Goal: Information Seeking & Learning: Learn about a topic

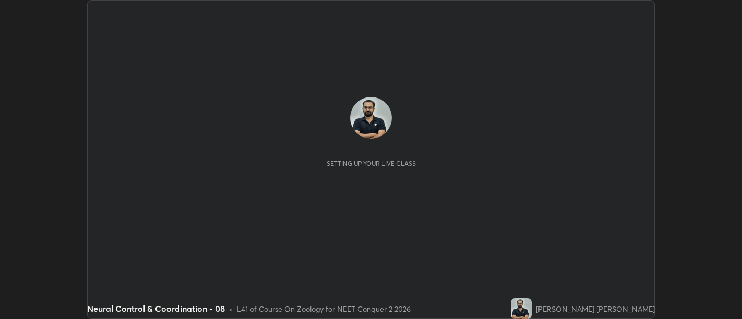
scroll to position [319, 741]
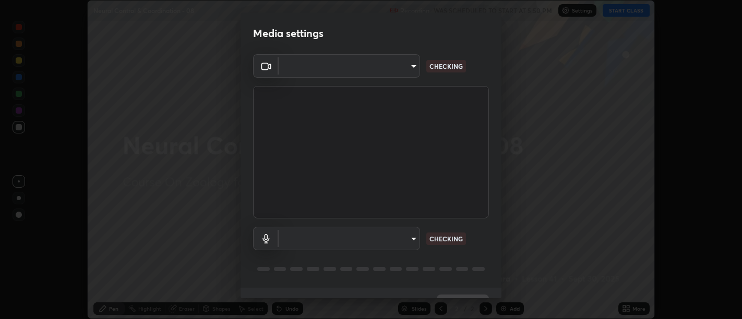
type input "d9b519daceb8a772394af6ea8e45353be5bbf62d8cb1cf3345c472de64055974"
type input "58abe51d7fefdb17ba2419723d43872dcdd823d411622da55c3e9c12cc60ef35"
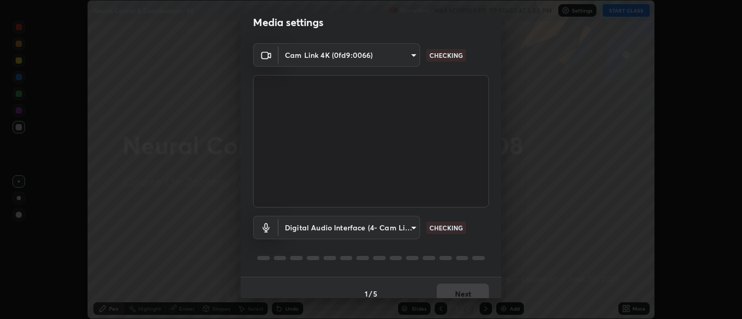
click at [479, 187] on video at bounding box center [371, 141] width 236 height 132
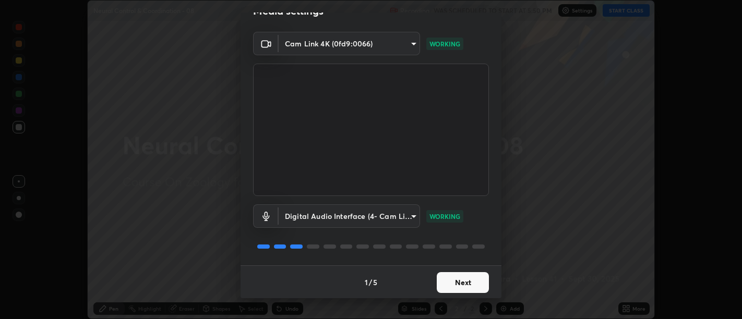
click at [463, 281] on button "Next" at bounding box center [463, 282] width 52 height 21
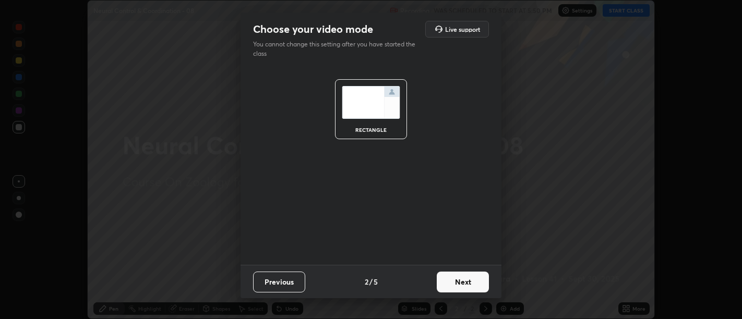
click at [464, 280] on button "Next" at bounding box center [463, 282] width 52 height 21
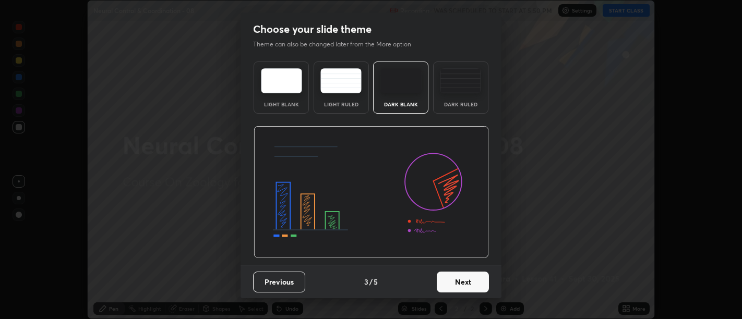
click at [464, 283] on button "Next" at bounding box center [463, 282] width 52 height 21
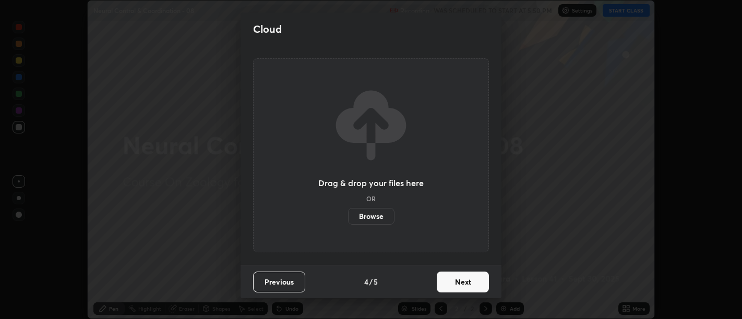
click at [465, 282] on button "Next" at bounding box center [463, 282] width 52 height 21
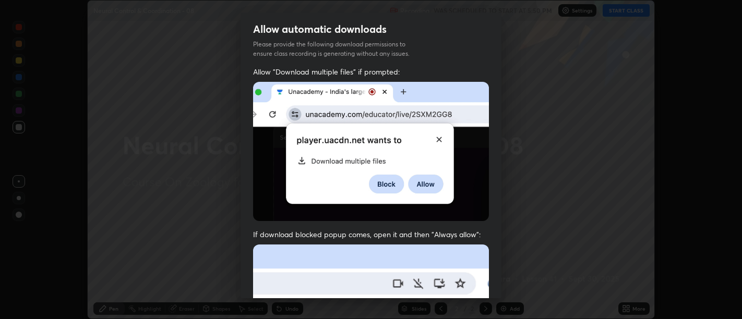
click at [460, 233] on span "If download blocked popup comes, open it and then "Always allow":" at bounding box center [371, 234] width 236 height 10
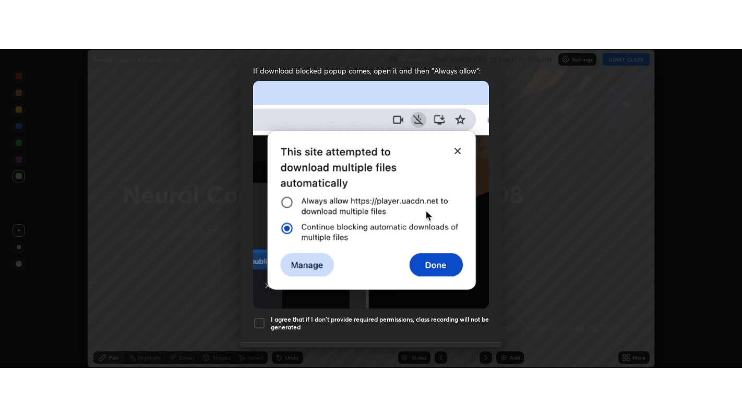
scroll to position [235, 0]
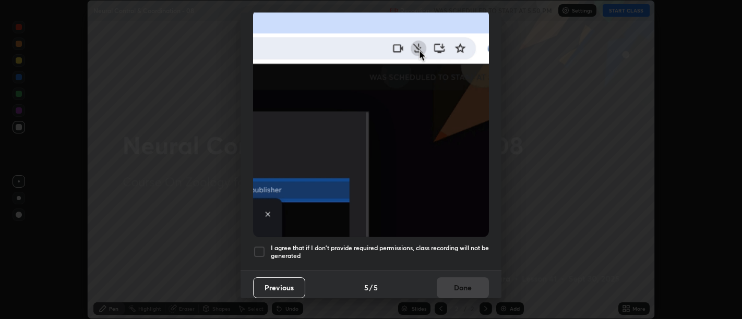
click at [463, 244] on h5 "I agree that if I don't provide required permissions, class recording will not …" at bounding box center [380, 252] width 218 height 16
click at [468, 279] on button "Done" at bounding box center [463, 287] width 52 height 21
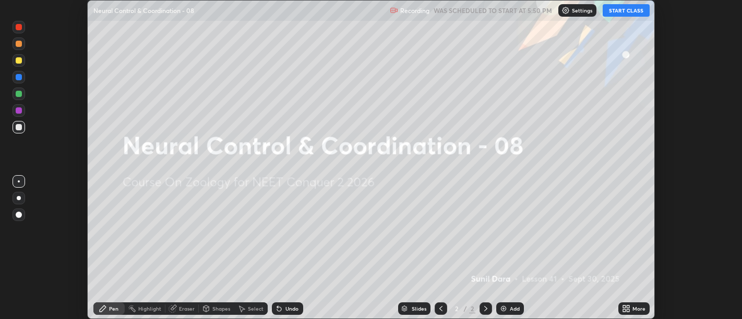
click at [624, 308] on icon at bounding box center [624, 307] width 3 height 3
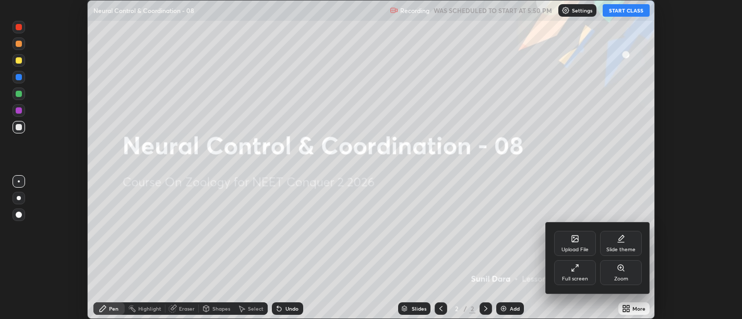
click at [574, 269] on icon at bounding box center [573, 270] width 3 height 3
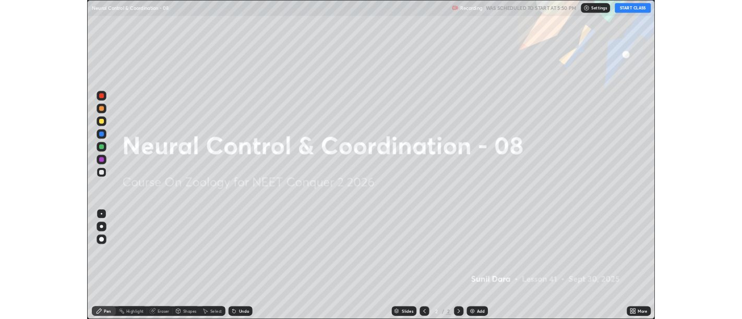
scroll to position [417, 742]
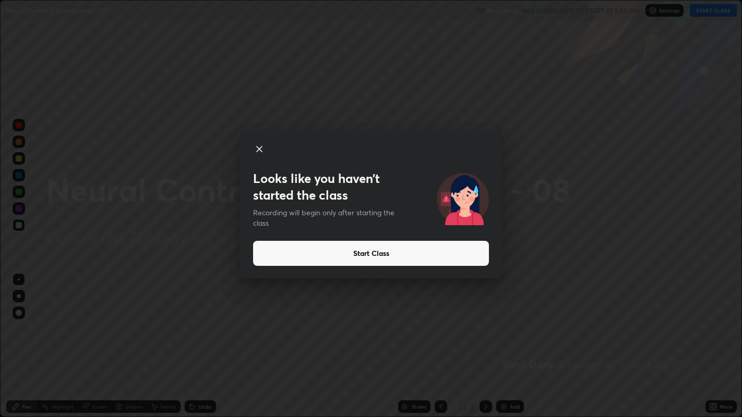
click at [260, 150] on icon at bounding box center [259, 149] width 5 height 5
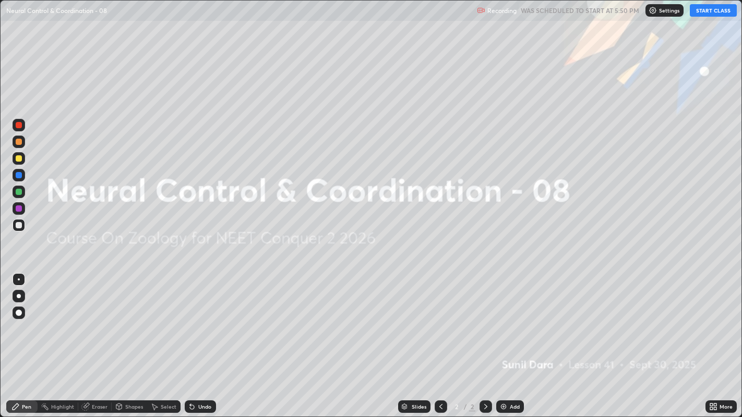
click at [711, 11] on button "START CLASS" at bounding box center [712, 10] width 47 height 13
click at [512, 319] on div "Add" at bounding box center [515, 406] width 10 height 5
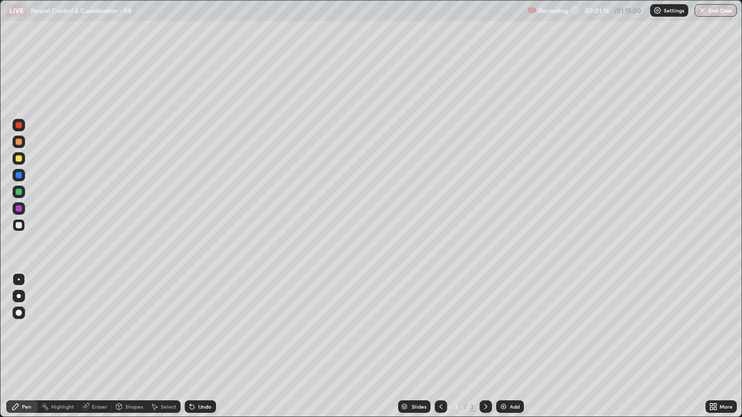
click at [18, 225] on div at bounding box center [19, 225] width 6 height 6
click at [18, 296] on div at bounding box center [19, 296] width 4 height 4
click at [19, 226] on div at bounding box center [19, 225] width 6 height 6
click at [23, 226] on div at bounding box center [19, 225] width 13 height 13
click at [21, 224] on div at bounding box center [19, 225] width 6 height 6
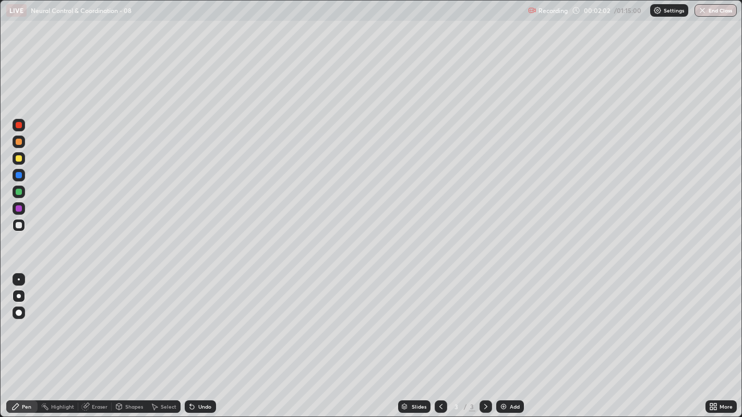
click at [199, 319] on div "Undo" at bounding box center [204, 406] width 13 height 5
click at [204, 319] on div "Undo" at bounding box center [204, 406] width 13 height 5
click at [21, 231] on div at bounding box center [19, 225] width 13 height 13
click at [203, 319] on div "Undo" at bounding box center [204, 406] width 13 height 5
click at [209, 319] on div "Undo" at bounding box center [204, 406] width 13 height 5
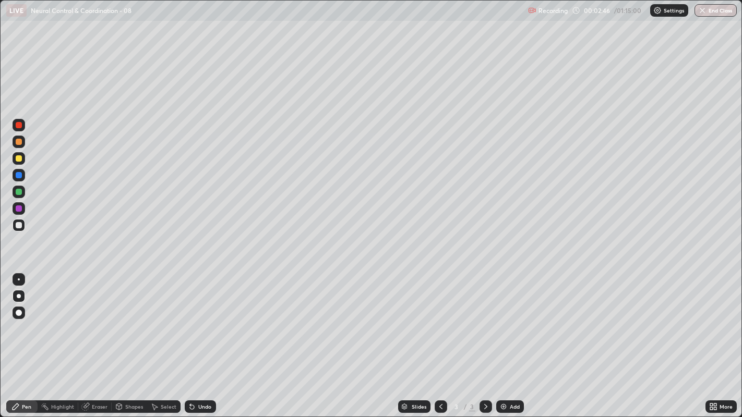
click at [17, 227] on div at bounding box center [19, 225] width 6 height 6
click at [20, 177] on div at bounding box center [19, 175] width 6 height 6
click at [18, 208] on div at bounding box center [19, 208] width 6 height 6
click at [22, 225] on div at bounding box center [19, 225] width 13 height 13
click at [18, 226] on div at bounding box center [19, 225] width 6 height 6
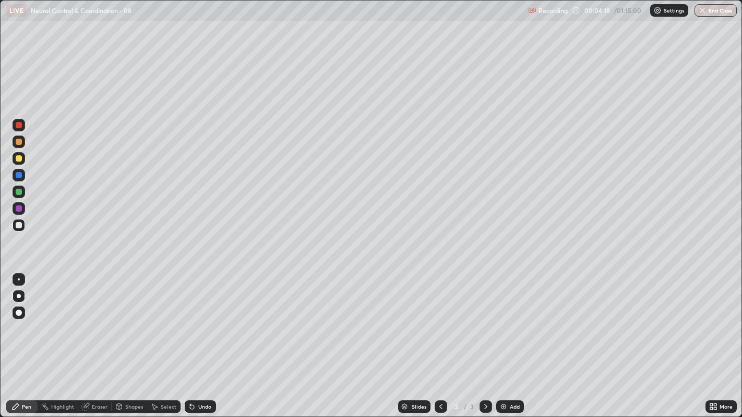
click at [19, 226] on div at bounding box center [19, 225] width 6 height 6
click at [21, 227] on div at bounding box center [19, 225] width 6 height 6
click at [205, 319] on div "Undo" at bounding box center [200, 407] width 31 height 13
click at [204, 319] on div "Undo" at bounding box center [200, 407] width 31 height 13
click at [207, 319] on div "Undo" at bounding box center [200, 407] width 31 height 13
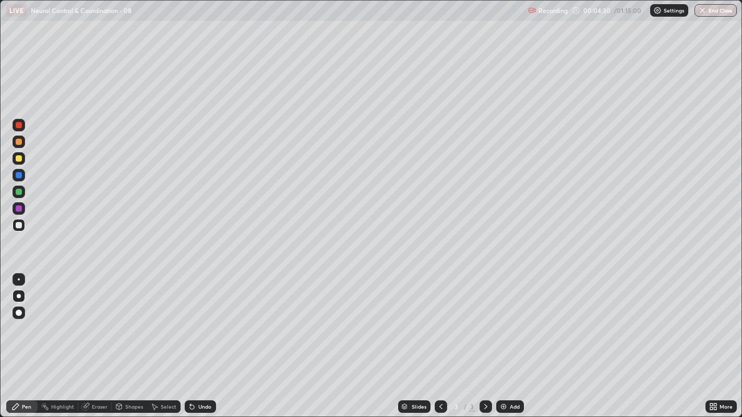
click at [209, 319] on div "Undo" at bounding box center [200, 407] width 31 height 13
click at [209, 319] on div "Undo" at bounding box center [197, 406] width 35 height 21
click at [203, 319] on div "Undo" at bounding box center [204, 406] width 13 height 5
click at [207, 319] on div "Undo" at bounding box center [204, 406] width 13 height 5
click at [19, 225] on div at bounding box center [19, 225] width 6 height 6
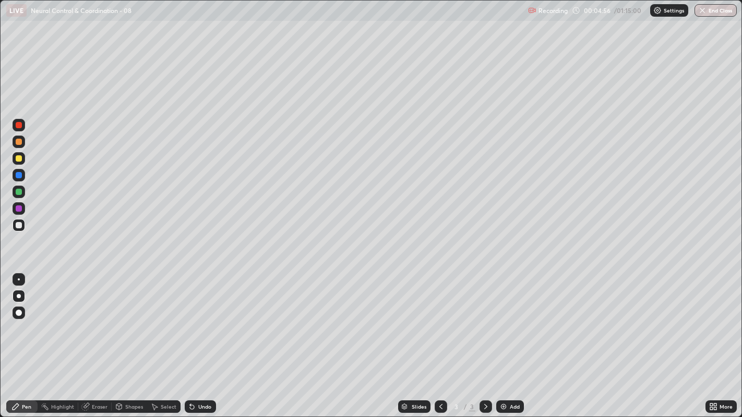
click at [197, 319] on div "Undo" at bounding box center [197, 406] width 35 height 21
click at [200, 319] on div "Undo" at bounding box center [200, 407] width 31 height 13
click at [208, 319] on div "Undo" at bounding box center [200, 407] width 31 height 13
click at [209, 319] on div "Undo" at bounding box center [200, 407] width 31 height 13
click at [16, 225] on div at bounding box center [19, 225] width 6 height 6
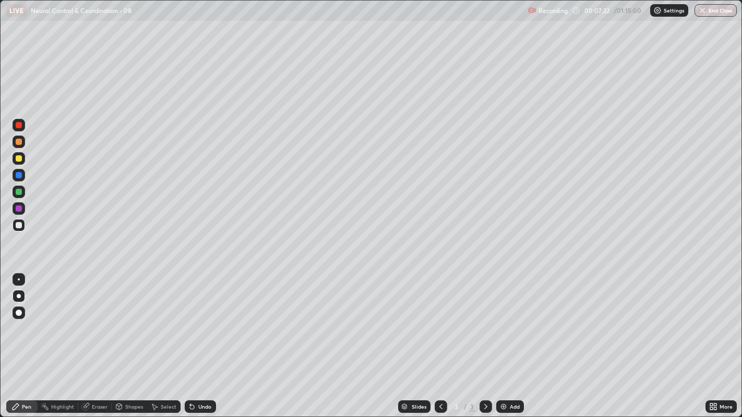
click at [18, 225] on div at bounding box center [19, 225] width 6 height 6
click at [505, 319] on img at bounding box center [503, 407] width 8 height 8
click at [18, 226] on div at bounding box center [19, 225] width 6 height 6
click at [19, 225] on div at bounding box center [19, 225] width 6 height 6
click at [16, 228] on div at bounding box center [19, 225] width 13 height 13
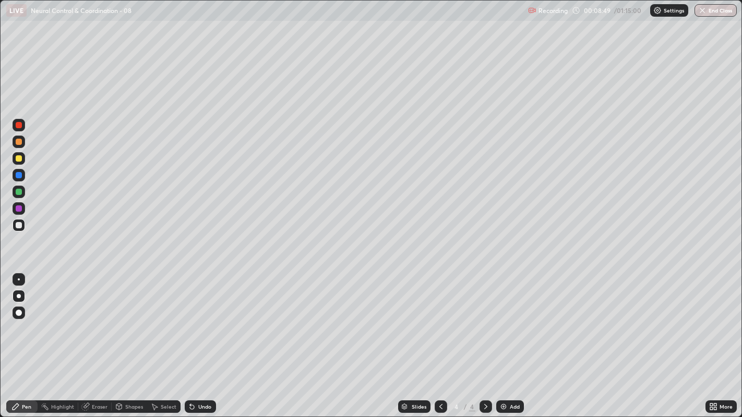
click at [714, 319] on icon at bounding box center [714, 405] width 3 height 3
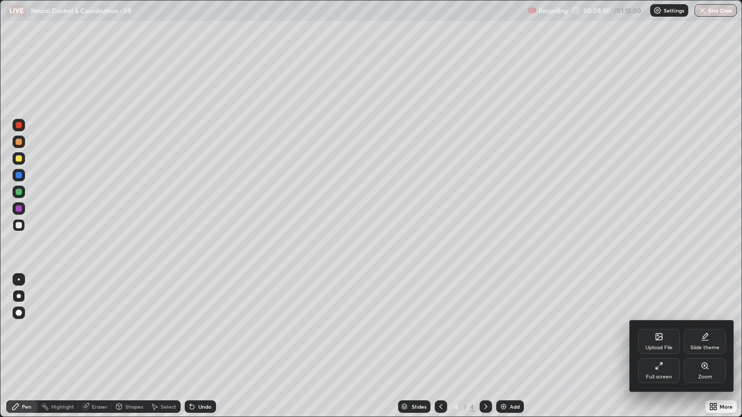
click at [666, 319] on div "Full screen" at bounding box center [659, 370] width 42 height 25
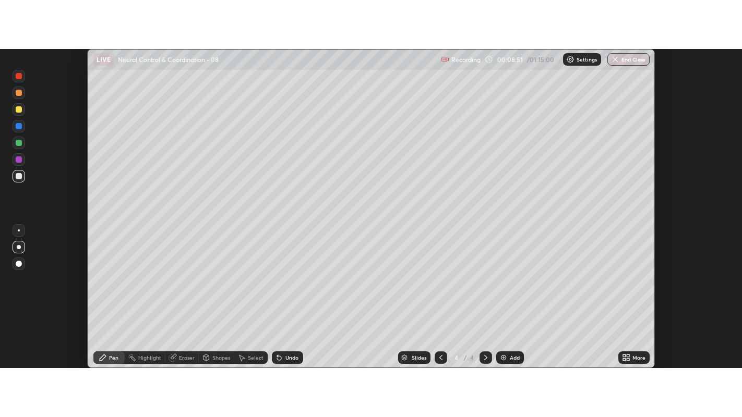
scroll to position [51831, 51409]
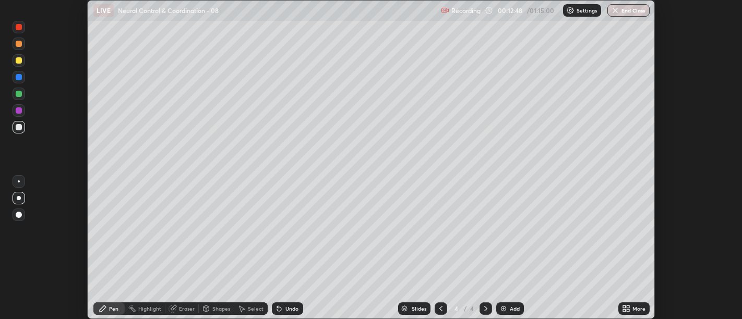
click at [624, 310] on icon at bounding box center [624, 310] width 3 height 3
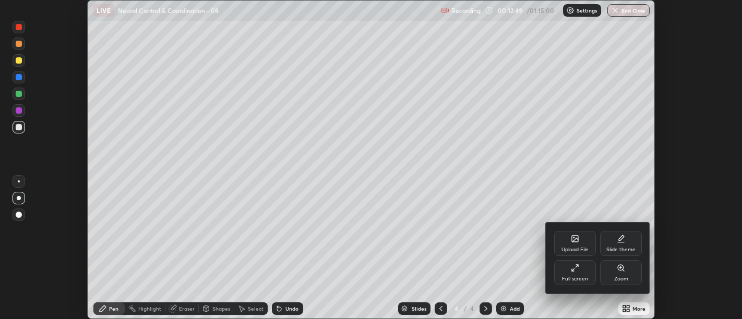
click at [567, 274] on div "Full screen" at bounding box center [575, 272] width 42 height 25
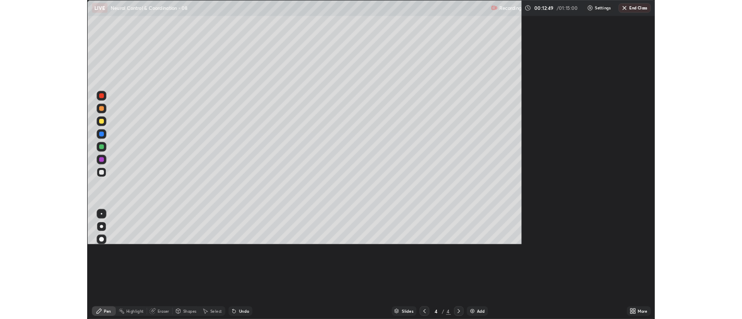
scroll to position [417, 742]
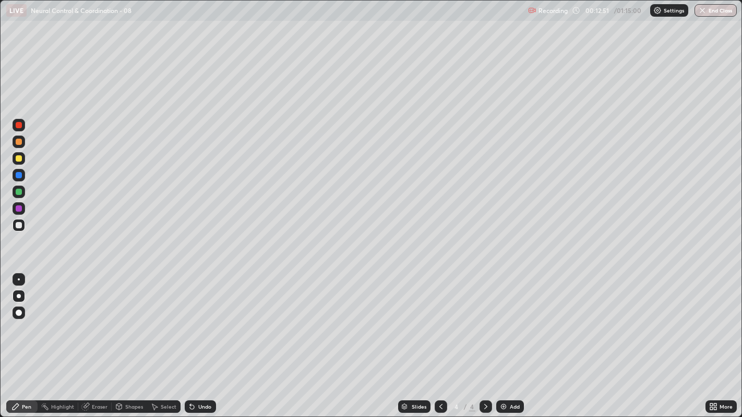
click at [19, 225] on div at bounding box center [19, 225] width 6 height 6
click at [18, 224] on div at bounding box center [19, 225] width 6 height 6
click at [17, 157] on div at bounding box center [19, 158] width 6 height 6
click at [20, 156] on div at bounding box center [19, 158] width 6 height 6
click at [16, 224] on div at bounding box center [19, 225] width 6 height 6
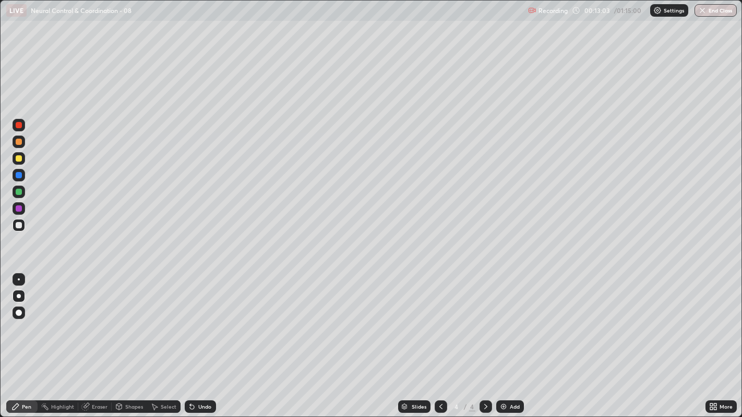
click at [18, 225] on div at bounding box center [19, 225] width 6 height 6
click at [20, 225] on div at bounding box center [19, 225] width 6 height 6
click at [16, 228] on div at bounding box center [19, 225] width 13 height 13
click at [16, 226] on div at bounding box center [19, 225] width 6 height 6
click at [20, 225] on div at bounding box center [19, 225] width 6 height 6
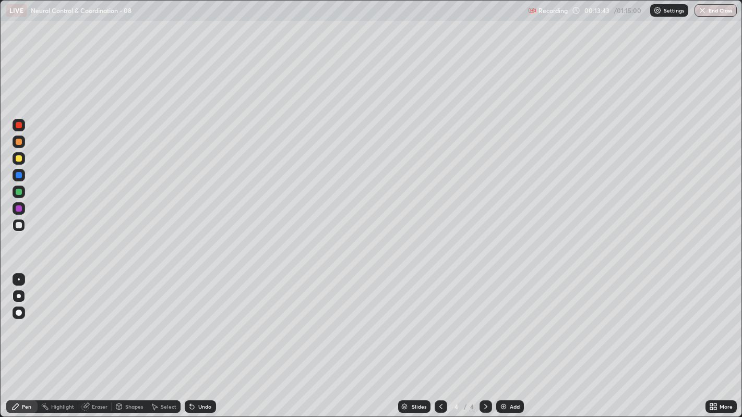
click at [19, 230] on div at bounding box center [19, 225] width 13 height 13
click at [201, 319] on div "Undo" at bounding box center [204, 406] width 13 height 5
click at [27, 319] on div "Pen" at bounding box center [26, 406] width 9 height 5
click at [20, 225] on div at bounding box center [19, 225] width 6 height 6
click at [18, 231] on div at bounding box center [19, 225] width 13 height 13
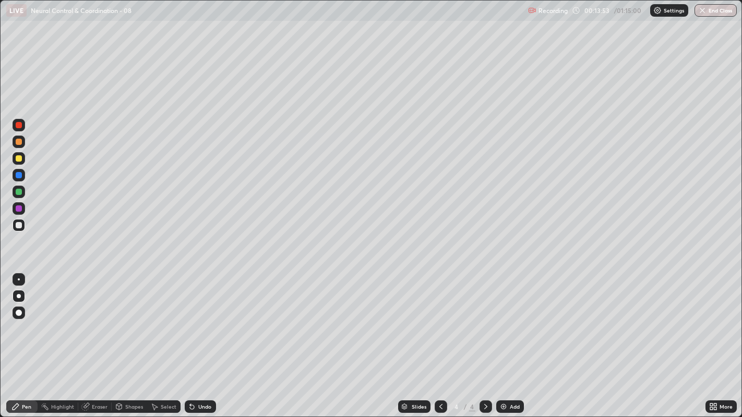
click at [203, 319] on div "Undo" at bounding box center [204, 406] width 13 height 5
click at [205, 319] on div "Undo" at bounding box center [204, 406] width 13 height 5
click at [207, 319] on div "Undo" at bounding box center [200, 407] width 31 height 13
click at [197, 319] on div "Undo" at bounding box center [200, 407] width 31 height 13
click at [203, 319] on div "Undo" at bounding box center [204, 406] width 13 height 5
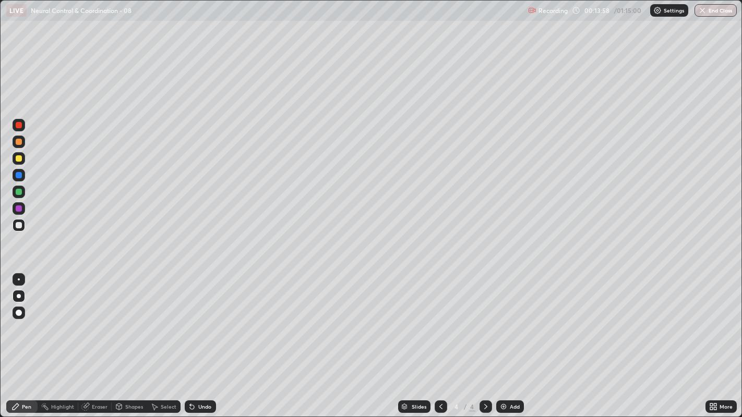
click at [202, 319] on div "Undo" at bounding box center [204, 406] width 13 height 5
click at [204, 319] on div "Undo" at bounding box center [204, 406] width 13 height 5
click at [209, 319] on div "Undo" at bounding box center [200, 407] width 31 height 13
click at [207, 319] on div "Undo" at bounding box center [200, 407] width 31 height 13
click at [205, 319] on div "Undo" at bounding box center [200, 407] width 31 height 13
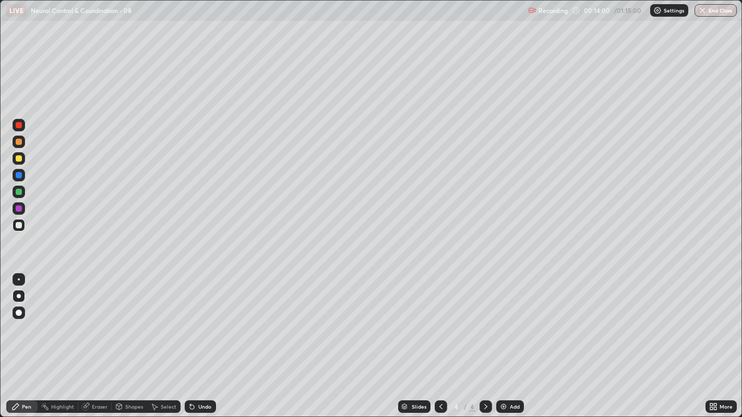
click at [202, 319] on div "Undo" at bounding box center [204, 406] width 13 height 5
click at [19, 228] on div at bounding box center [19, 225] width 6 height 6
click at [20, 225] on div at bounding box center [19, 225] width 6 height 6
click at [202, 319] on div "Undo" at bounding box center [204, 406] width 13 height 5
click at [18, 225] on div at bounding box center [19, 225] width 6 height 6
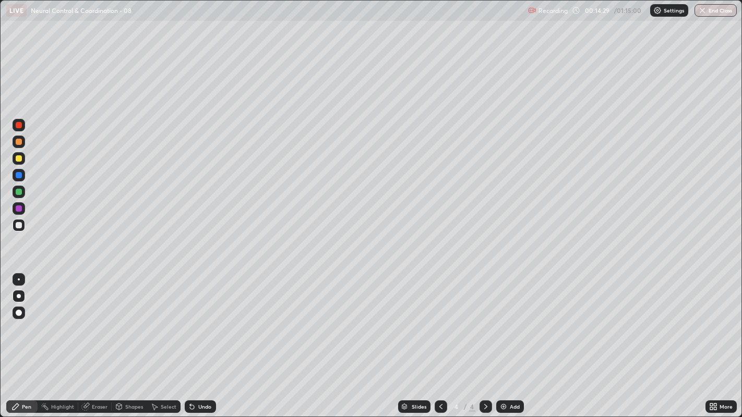
click at [18, 225] on div at bounding box center [19, 225] width 6 height 6
click at [20, 227] on div at bounding box center [19, 225] width 6 height 6
click at [18, 224] on div at bounding box center [19, 225] width 6 height 6
click at [13, 229] on div at bounding box center [19, 225] width 13 height 13
click at [209, 319] on div "Undo" at bounding box center [204, 406] width 13 height 5
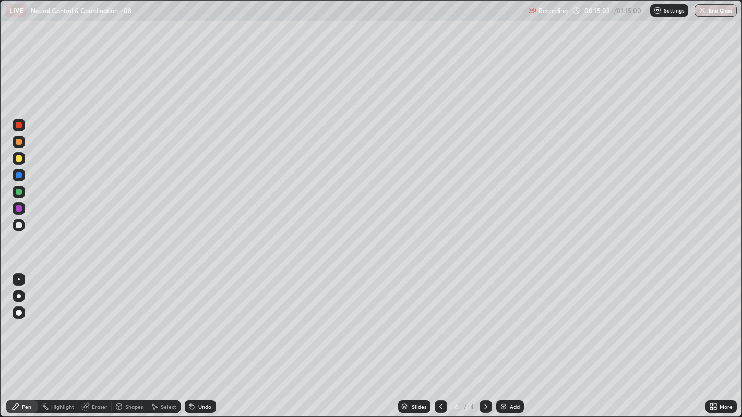
click at [204, 319] on div "Undo" at bounding box center [204, 406] width 13 height 5
click at [200, 319] on div "Undo" at bounding box center [204, 406] width 13 height 5
click at [23, 225] on div at bounding box center [19, 225] width 13 height 13
click at [21, 226] on div at bounding box center [19, 225] width 6 height 6
click at [98, 319] on div "Eraser" at bounding box center [94, 407] width 33 height 13
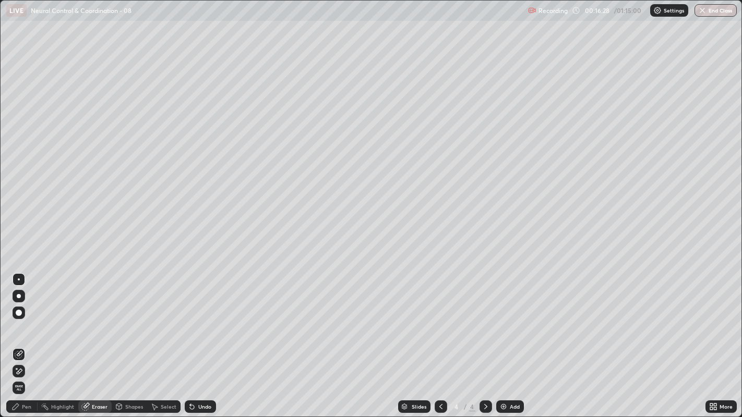
click at [23, 319] on div "Pen" at bounding box center [21, 407] width 31 height 13
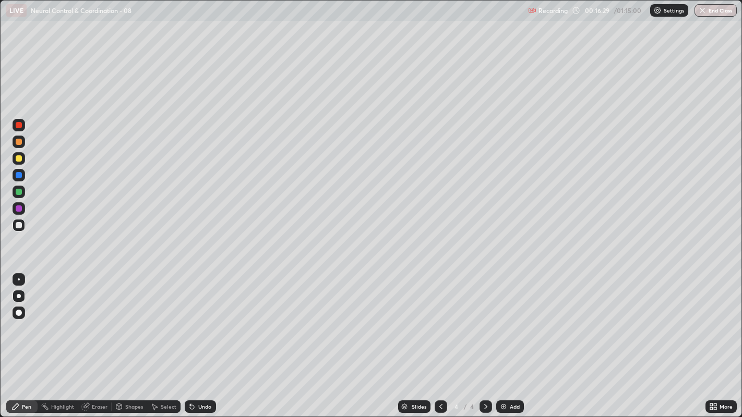
click at [18, 225] on div at bounding box center [19, 225] width 6 height 6
click at [507, 319] on div "Add" at bounding box center [510, 407] width 28 height 13
click at [19, 296] on div at bounding box center [19, 296] width 4 height 4
click at [18, 296] on div at bounding box center [19, 296] width 4 height 4
click at [18, 279] on div at bounding box center [19, 279] width 2 height 2
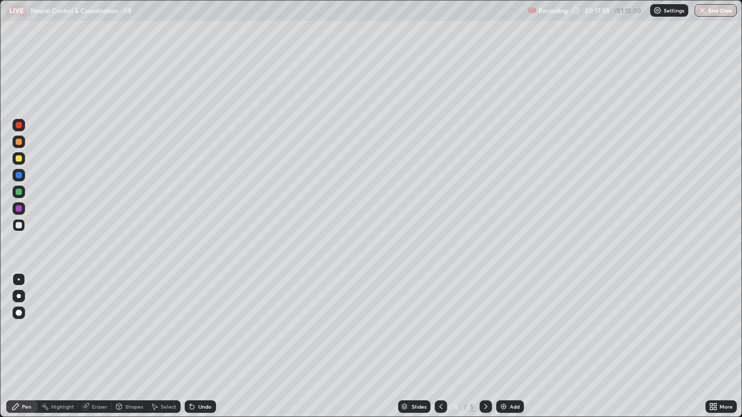
click at [18, 296] on div at bounding box center [19, 296] width 4 height 4
click at [16, 223] on div at bounding box center [19, 225] width 6 height 6
click at [18, 223] on div at bounding box center [19, 225] width 6 height 6
click at [16, 159] on div at bounding box center [19, 158] width 6 height 6
click at [199, 319] on div "Undo" at bounding box center [200, 407] width 31 height 13
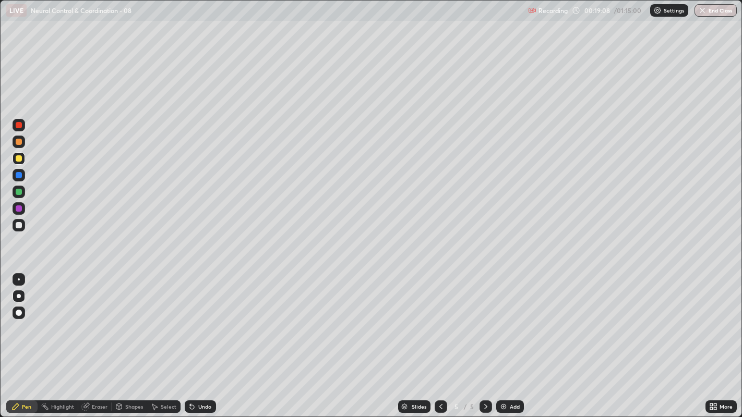
click at [199, 319] on div "Undo" at bounding box center [204, 406] width 13 height 5
click at [200, 319] on div "Undo" at bounding box center [204, 406] width 13 height 5
click at [18, 227] on div at bounding box center [19, 225] width 6 height 6
click at [18, 296] on div at bounding box center [19, 296] width 4 height 4
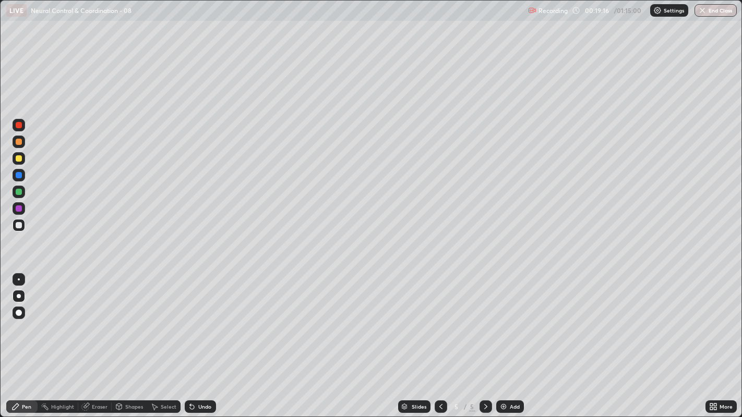
click at [18, 296] on div at bounding box center [19, 296] width 4 height 4
click at [17, 225] on div at bounding box center [19, 225] width 6 height 6
click at [18, 226] on div at bounding box center [19, 225] width 6 height 6
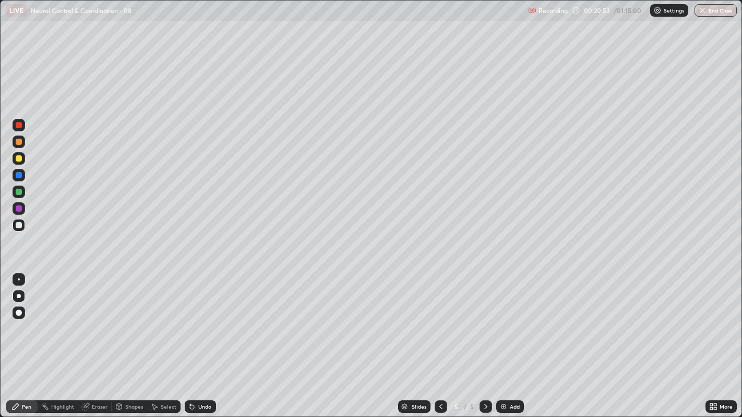
click at [19, 224] on div at bounding box center [19, 225] width 6 height 6
click at [16, 229] on div at bounding box center [19, 225] width 13 height 13
click at [19, 225] on div at bounding box center [19, 225] width 6 height 6
click at [18, 225] on div at bounding box center [19, 225] width 6 height 6
click at [17, 227] on div at bounding box center [19, 225] width 6 height 6
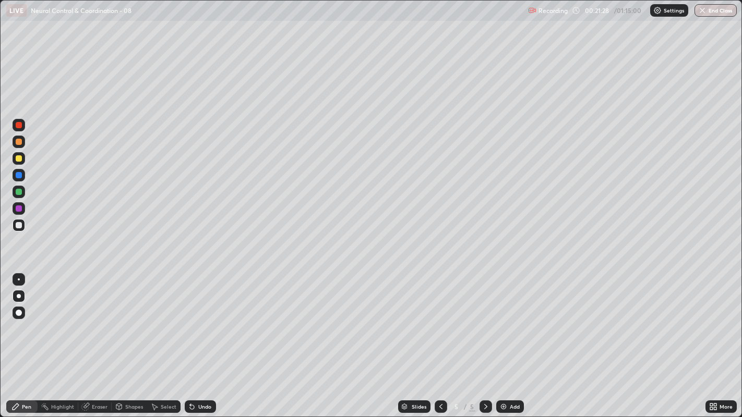
click at [205, 319] on div "Undo" at bounding box center [204, 406] width 13 height 5
click at [13, 224] on div at bounding box center [19, 225] width 13 height 13
click at [19, 224] on div at bounding box center [19, 225] width 6 height 6
click at [16, 160] on div at bounding box center [19, 158] width 6 height 6
click at [20, 193] on div at bounding box center [19, 192] width 6 height 6
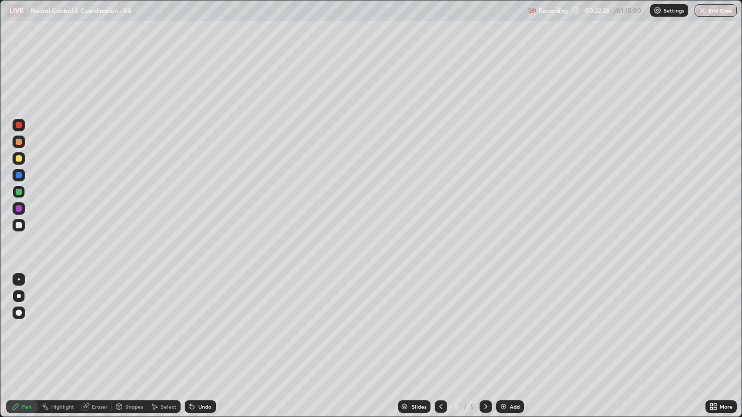
click at [18, 225] on div at bounding box center [19, 225] width 6 height 6
click at [19, 227] on div at bounding box center [19, 225] width 6 height 6
click at [18, 226] on div at bounding box center [19, 225] width 6 height 6
click at [18, 225] on div at bounding box center [19, 225] width 6 height 6
click at [20, 224] on div at bounding box center [19, 225] width 6 height 6
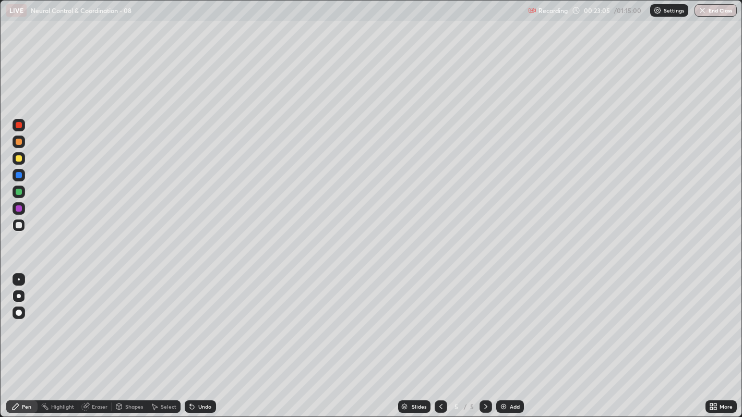
click at [19, 226] on div at bounding box center [19, 225] width 6 height 6
click at [19, 227] on div at bounding box center [19, 225] width 6 height 6
click at [17, 226] on div at bounding box center [19, 225] width 6 height 6
click at [200, 319] on div "Undo" at bounding box center [204, 406] width 13 height 5
click at [201, 319] on div "Undo" at bounding box center [200, 407] width 31 height 13
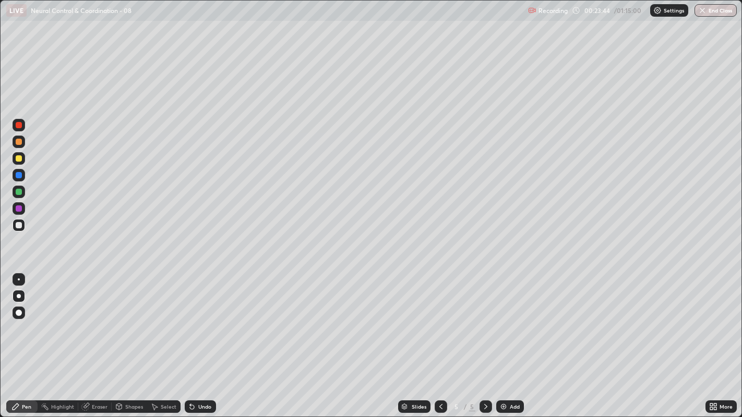
click at [19, 226] on div at bounding box center [19, 225] width 6 height 6
click at [17, 228] on div at bounding box center [19, 225] width 6 height 6
click at [18, 225] on div at bounding box center [19, 225] width 6 height 6
click at [19, 224] on div at bounding box center [19, 225] width 6 height 6
click at [18, 225] on div at bounding box center [19, 225] width 6 height 6
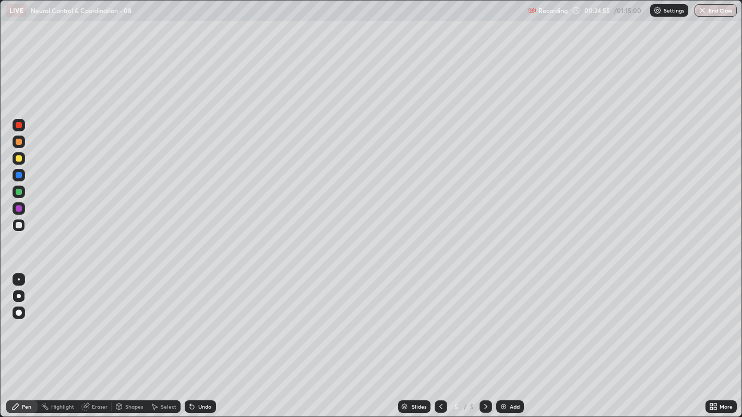
click at [207, 319] on div "Undo" at bounding box center [204, 406] width 13 height 5
click at [202, 319] on div "Undo" at bounding box center [204, 406] width 13 height 5
click at [203, 319] on div "Undo" at bounding box center [204, 406] width 13 height 5
click at [200, 319] on div "Undo" at bounding box center [204, 406] width 13 height 5
click at [16, 223] on div at bounding box center [19, 225] width 6 height 6
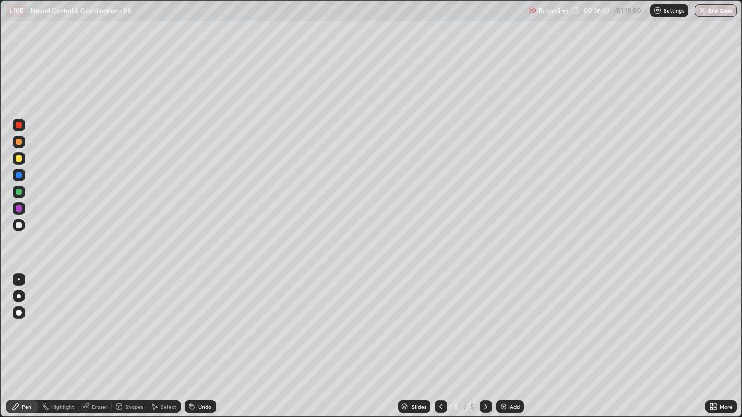
click at [484, 319] on icon at bounding box center [485, 407] width 8 height 8
click at [503, 319] on img at bounding box center [503, 407] width 8 height 8
click at [18, 226] on div at bounding box center [19, 225] width 6 height 6
click at [439, 319] on icon at bounding box center [441, 407] width 8 height 8
click at [486, 319] on icon at bounding box center [485, 406] width 3 height 5
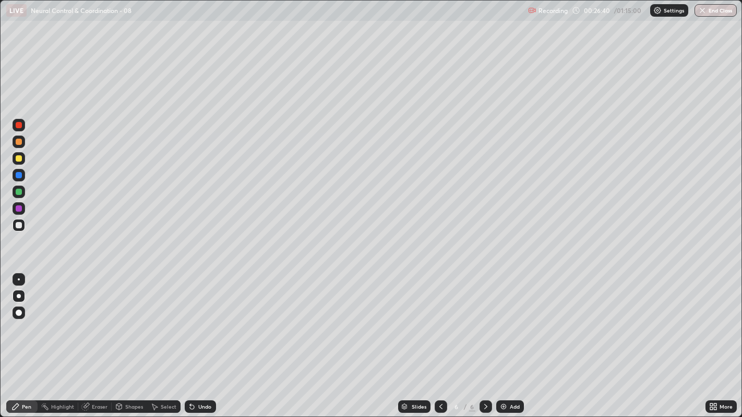
click at [19, 226] on div at bounding box center [19, 225] width 6 height 6
click at [18, 225] on div at bounding box center [19, 225] width 6 height 6
click at [18, 226] on div at bounding box center [19, 225] width 6 height 6
click at [20, 227] on div at bounding box center [19, 225] width 6 height 6
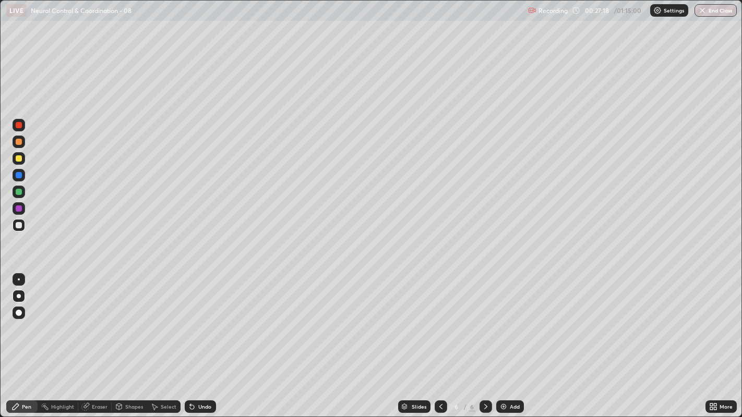
click at [21, 225] on div at bounding box center [19, 225] width 6 height 6
click at [18, 225] on div at bounding box center [19, 225] width 6 height 6
click at [203, 319] on div "Undo" at bounding box center [204, 406] width 13 height 5
click at [200, 319] on div "Undo" at bounding box center [204, 406] width 13 height 5
click at [210, 319] on div "Undo" at bounding box center [204, 406] width 13 height 5
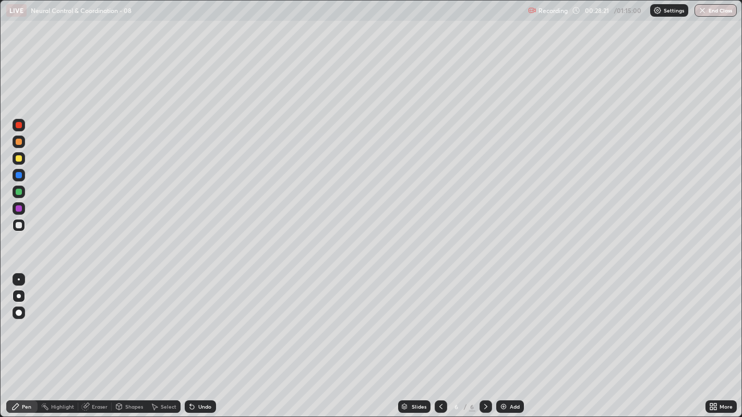
click at [208, 319] on div "Undo" at bounding box center [204, 406] width 13 height 5
click at [19, 230] on div at bounding box center [19, 225] width 13 height 13
click at [18, 225] on div at bounding box center [19, 225] width 6 height 6
click at [484, 319] on icon at bounding box center [485, 407] width 8 height 8
click at [502, 319] on img at bounding box center [503, 407] width 8 height 8
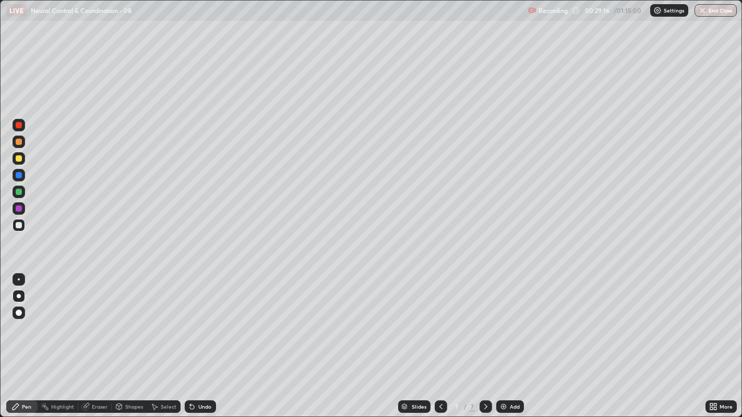
click at [20, 225] on div at bounding box center [19, 225] width 6 height 6
click at [18, 225] on div at bounding box center [19, 225] width 6 height 6
click at [18, 223] on div at bounding box center [19, 225] width 6 height 6
click at [18, 225] on div at bounding box center [19, 225] width 6 height 6
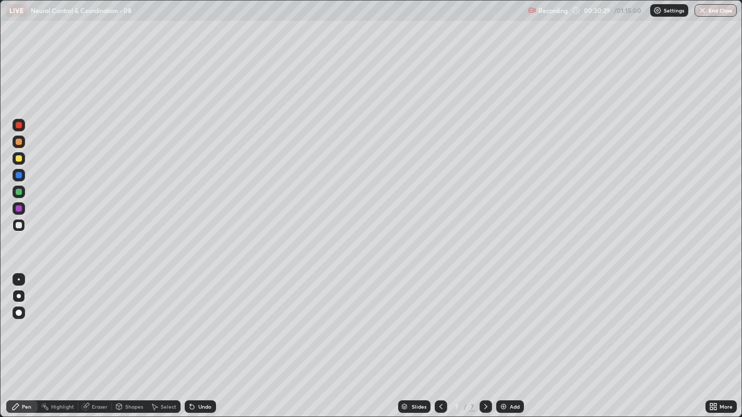
click at [13, 229] on div at bounding box center [19, 225] width 13 height 13
click at [19, 225] on div at bounding box center [19, 225] width 6 height 6
click at [17, 231] on div at bounding box center [19, 225] width 13 height 13
click at [19, 226] on div at bounding box center [19, 225] width 6 height 6
click at [15, 228] on div at bounding box center [19, 225] width 13 height 13
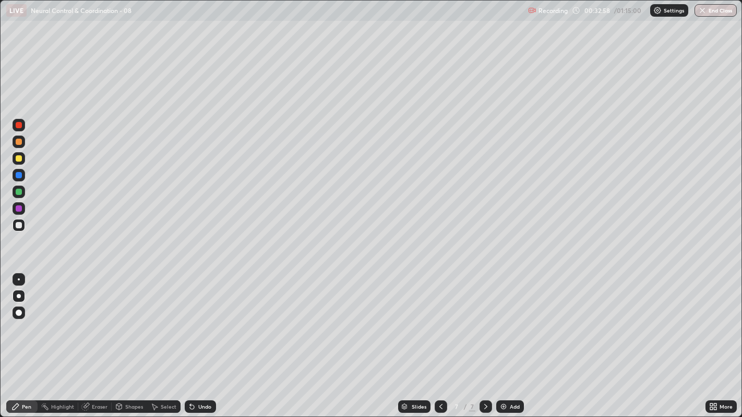
click at [19, 225] on div at bounding box center [19, 225] width 6 height 6
click at [201, 319] on div "Undo" at bounding box center [200, 407] width 31 height 13
click at [204, 319] on div "Undo" at bounding box center [204, 406] width 13 height 5
click at [15, 191] on div at bounding box center [19, 192] width 13 height 13
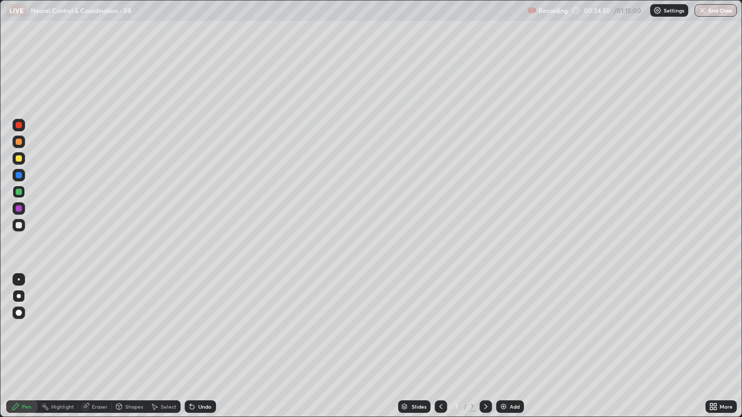
click at [20, 224] on div at bounding box center [19, 225] width 6 height 6
click at [14, 225] on div at bounding box center [19, 225] width 13 height 13
click at [484, 319] on icon at bounding box center [485, 407] width 8 height 8
click at [506, 319] on div "Add" at bounding box center [510, 407] width 28 height 13
click at [21, 227] on div at bounding box center [19, 225] width 6 height 6
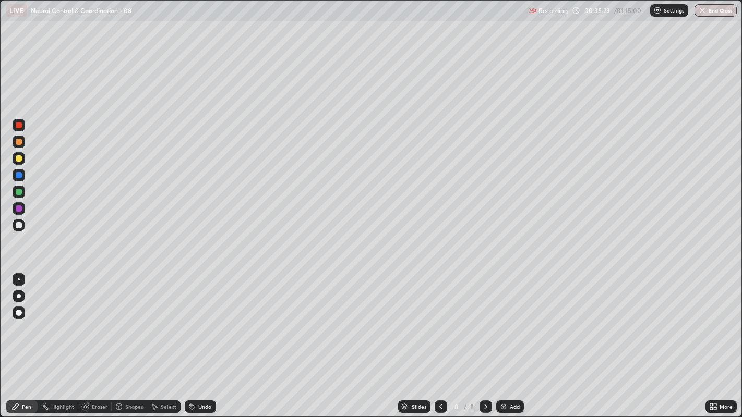
click at [20, 226] on div at bounding box center [19, 225] width 6 height 6
click at [207, 319] on div "Undo" at bounding box center [204, 406] width 13 height 5
click at [19, 225] on div at bounding box center [19, 225] width 6 height 6
click at [18, 226] on div at bounding box center [19, 225] width 6 height 6
click at [14, 226] on div at bounding box center [19, 225] width 13 height 13
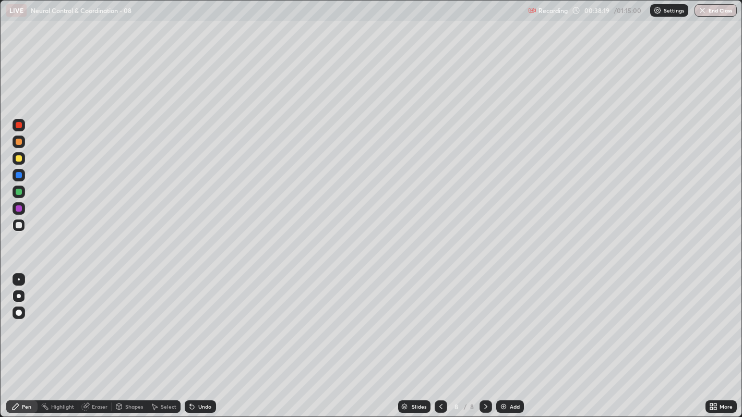
click at [18, 226] on div at bounding box center [19, 225] width 6 height 6
click at [20, 224] on div at bounding box center [19, 225] width 6 height 6
click at [204, 319] on div "Undo" at bounding box center [204, 406] width 13 height 5
click at [200, 319] on div "Undo" at bounding box center [200, 407] width 31 height 13
click at [16, 224] on div at bounding box center [19, 225] width 6 height 6
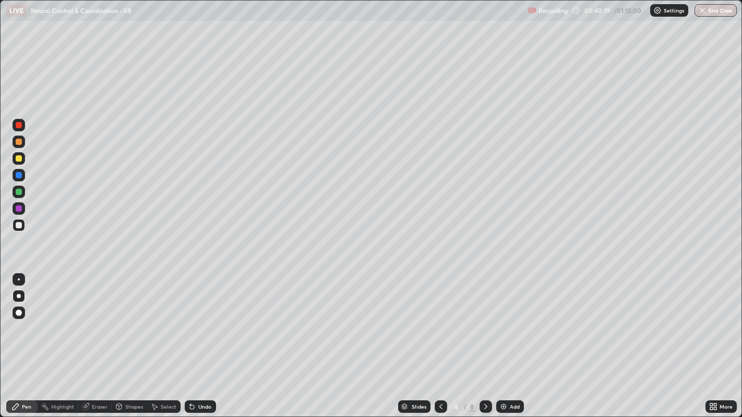
click at [18, 225] on div at bounding box center [19, 225] width 6 height 6
click at [21, 229] on div at bounding box center [19, 225] width 13 height 13
click at [18, 226] on div at bounding box center [19, 225] width 6 height 6
click at [484, 319] on icon at bounding box center [485, 407] width 8 height 8
click at [502, 319] on img at bounding box center [503, 407] width 8 height 8
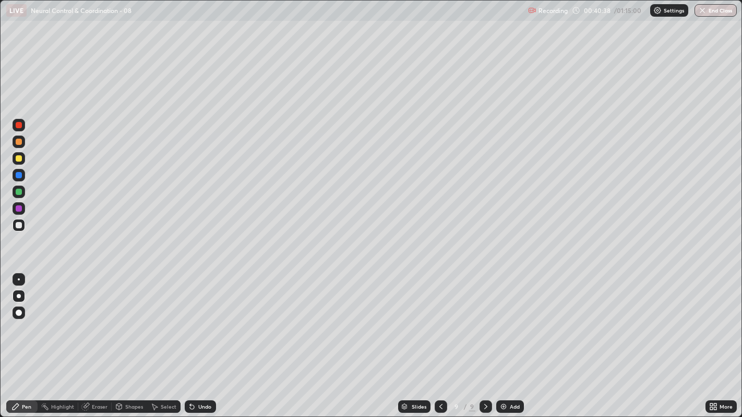
click at [19, 227] on div at bounding box center [19, 225] width 6 height 6
click at [17, 159] on div at bounding box center [19, 158] width 6 height 6
click at [20, 224] on div at bounding box center [19, 225] width 6 height 6
click at [19, 225] on div at bounding box center [19, 225] width 6 height 6
click at [207, 319] on div "Undo" at bounding box center [204, 406] width 13 height 5
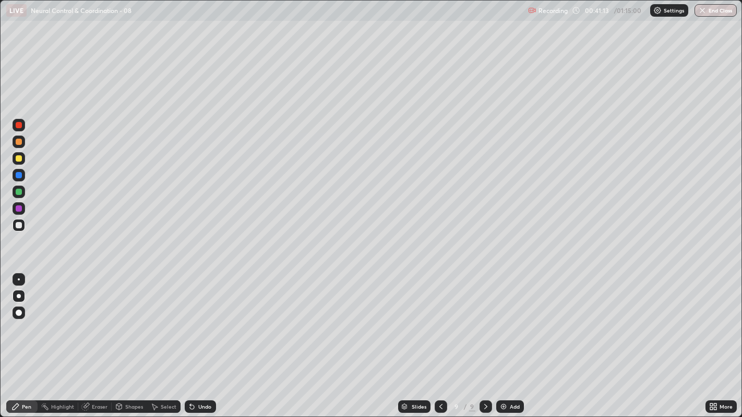
click at [211, 319] on div "Undo" at bounding box center [200, 407] width 31 height 13
click at [18, 142] on div at bounding box center [19, 142] width 6 height 6
click at [205, 319] on div "Undo" at bounding box center [204, 406] width 13 height 5
click at [209, 319] on div "Undo" at bounding box center [204, 406] width 13 height 5
click at [214, 319] on div "Undo" at bounding box center [200, 407] width 31 height 13
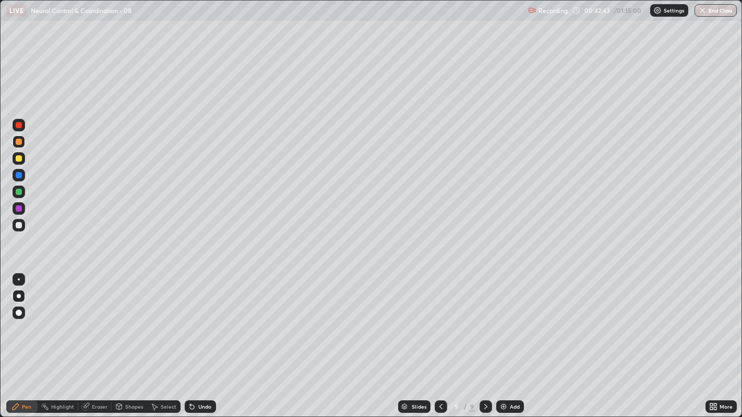
click at [18, 226] on div at bounding box center [19, 225] width 6 height 6
click at [18, 225] on div at bounding box center [19, 225] width 6 height 6
click at [23, 224] on div at bounding box center [19, 225] width 13 height 13
click at [17, 227] on div at bounding box center [19, 225] width 6 height 6
click at [18, 225] on div at bounding box center [19, 225] width 6 height 6
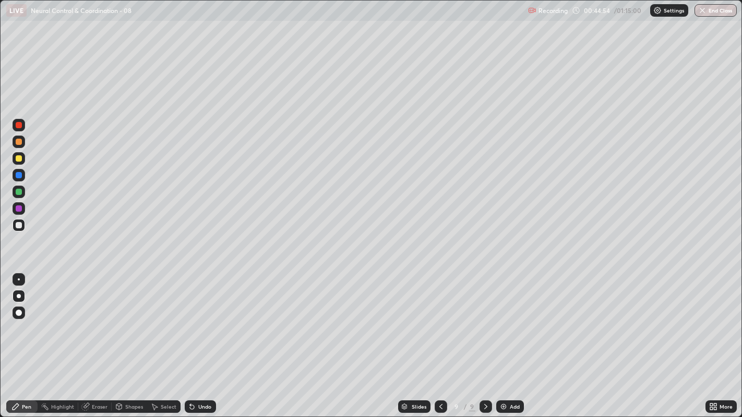
click at [16, 225] on div at bounding box center [19, 225] width 6 height 6
click at [484, 319] on icon at bounding box center [485, 406] width 3 height 5
click at [504, 319] on img at bounding box center [503, 407] width 8 height 8
click at [18, 226] on div at bounding box center [19, 225] width 6 height 6
click at [20, 144] on div at bounding box center [19, 142] width 6 height 6
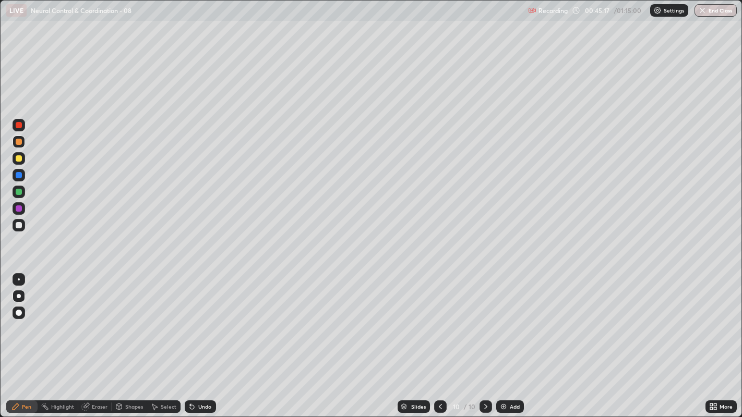
click at [18, 225] on div at bounding box center [19, 225] width 6 height 6
click at [17, 143] on div at bounding box center [19, 142] width 6 height 6
click at [16, 143] on div at bounding box center [19, 142] width 6 height 6
click at [18, 142] on div at bounding box center [19, 142] width 6 height 6
click at [18, 222] on div at bounding box center [19, 225] width 6 height 6
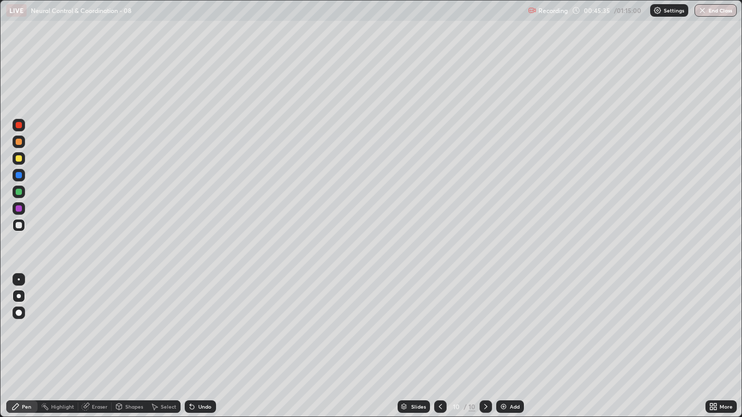
click at [200, 319] on div "Undo" at bounding box center [200, 407] width 31 height 13
click at [19, 228] on div at bounding box center [19, 225] width 13 height 13
click at [18, 225] on div at bounding box center [19, 225] width 6 height 6
click at [16, 224] on div at bounding box center [19, 225] width 6 height 6
click at [18, 225] on div at bounding box center [19, 225] width 6 height 6
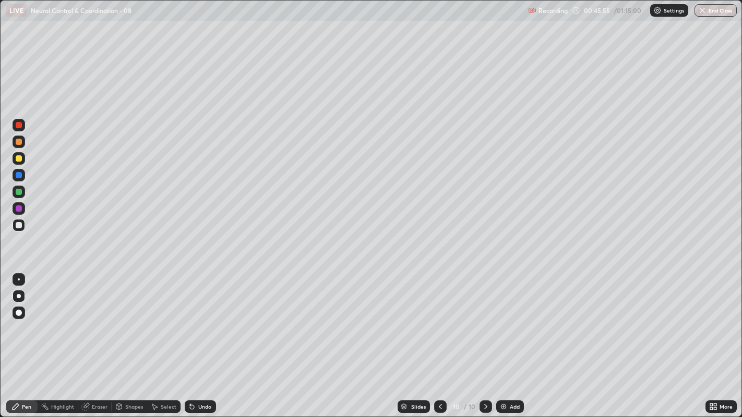
click at [17, 227] on div at bounding box center [19, 225] width 6 height 6
click at [18, 226] on div at bounding box center [19, 225] width 6 height 6
click at [19, 225] on div at bounding box center [19, 225] width 6 height 6
click at [16, 227] on div at bounding box center [19, 225] width 6 height 6
click at [18, 228] on div at bounding box center [19, 225] width 13 height 13
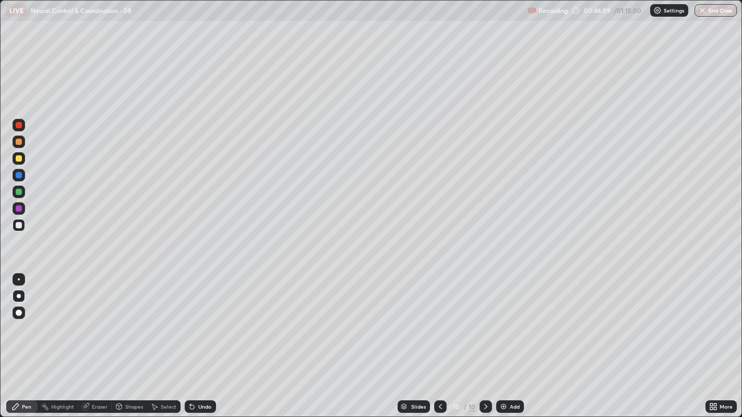
click at [16, 227] on div at bounding box center [19, 225] width 6 height 6
click at [18, 223] on div at bounding box center [19, 225] width 6 height 6
click at [18, 226] on div at bounding box center [19, 225] width 6 height 6
click at [18, 225] on div at bounding box center [19, 225] width 6 height 6
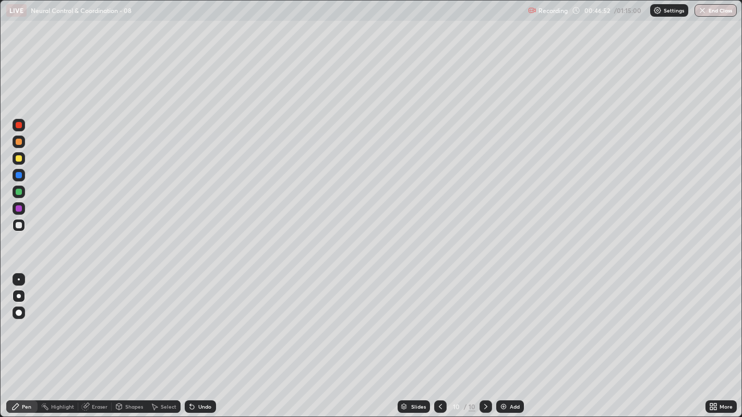
click at [19, 226] on div at bounding box center [19, 225] width 6 height 6
click at [18, 225] on div at bounding box center [19, 225] width 6 height 6
click at [18, 223] on div at bounding box center [19, 225] width 6 height 6
click at [19, 225] on div at bounding box center [19, 225] width 6 height 6
click at [20, 224] on div at bounding box center [19, 225] width 6 height 6
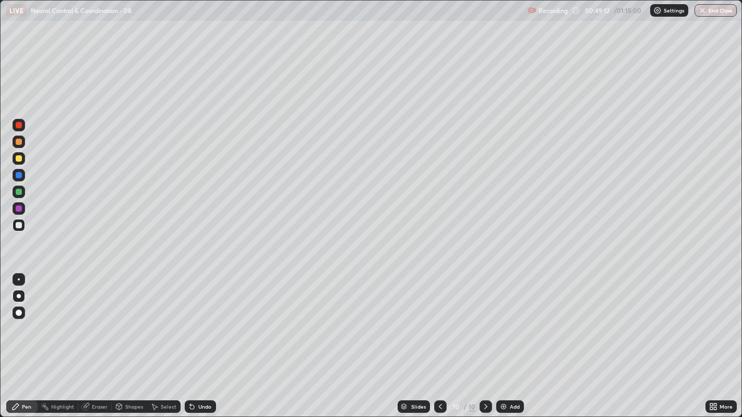
click at [18, 226] on div at bounding box center [19, 225] width 6 height 6
click at [201, 319] on div "Undo" at bounding box center [204, 406] width 13 height 5
click at [202, 319] on div "Undo" at bounding box center [204, 406] width 13 height 5
click at [201, 319] on div "Undo" at bounding box center [204, 406] width 13 height 5
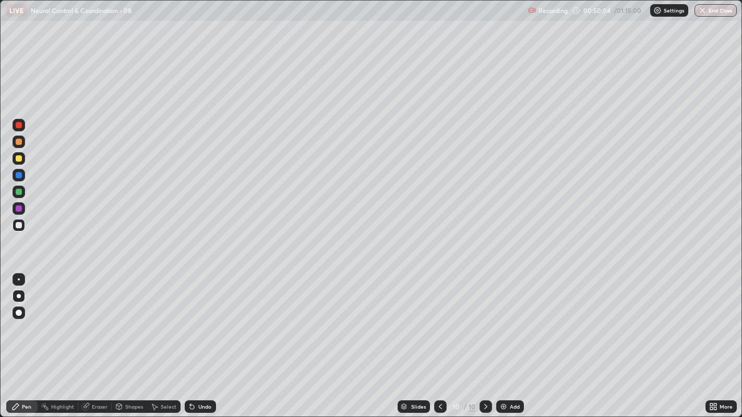
click at [199, 319] on div "Undo" at bounding box center [204, 406] width 13 height 5
click at [195, 319] on div "Undo" at bounding box center [200, 407] width 31 height 13
click at [16, 228] on div at bounding box center [19, 225] width 13 height 13
click at [13, 228] on div at bounding box center [19, 225] width 13 height 13
click at [483, 319] on icon at bounding box center [485, 407] width 8 height 8
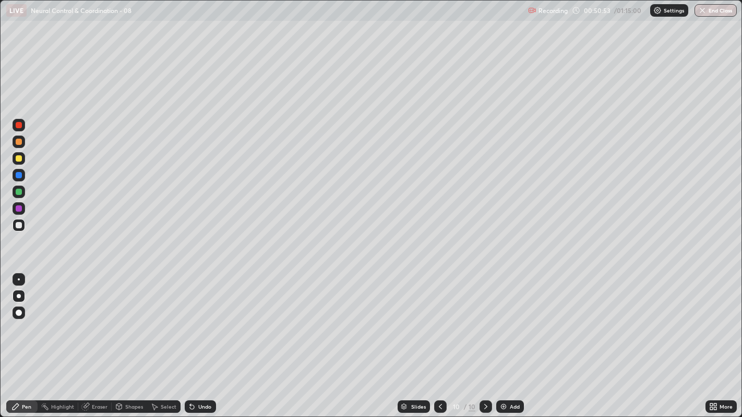
click at [508, 319] on div "Add" at bounding box center [510, 407] width 28 height 13
click at [18, 225] on div at bounding box center [19, 225] width 6 height 6
click at [19, 141] on div at bounding box center [19, 142] width 6 height 6
click at [20, 225] on div at bounding box center [19, 225] width 6 height 6
click at [197, 319] on div "Undo" at bounding box center [200, 407] width 31 height 13
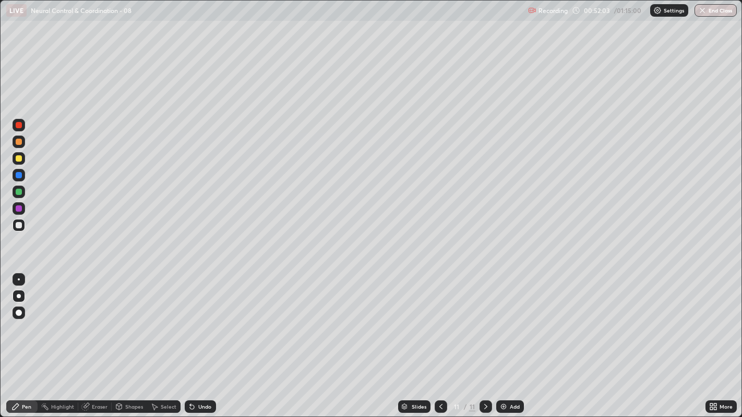
click at [21, 224] on div at bounding box center [19, 225] width 6 height 6
click at [18, 227] on div at bounding box center [19, 225] width 6 height 6
click at [16, 228] on div at bounding box center [19, 225] width 13 height 13
click at [204, 319] on div "Undo" at bounding box center [204, 406] width 13 height 5
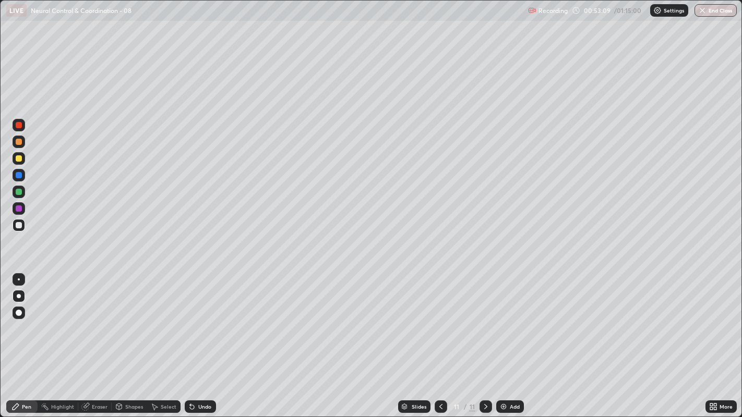
click at [13, 224] on div at bounding box center [19, 225] width 13 height 13
click at [17, 225] on div at bounding box center [19, 225] width 6 height 6
click at [16, 228] on div at bounding box center [19, 225] width 13 height 13
click at [17, 226] on div at bounding box center [19, 225] width 6 height 6
click at [207, 319] on div "Undo" at bounding box center [204, 406] width 13 height 5
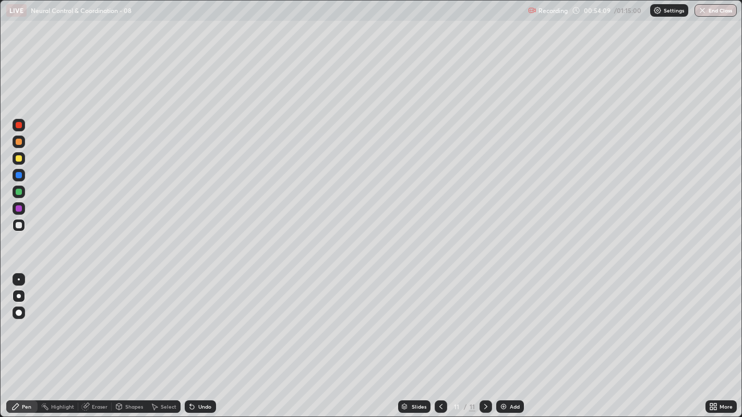
click at [201, 319] on div "Undo" at bounding box center [204, 406] width 13 height 5
click at [553, 319] on div "Slides 11 / 11 Add" at bounding box center [460, 406] width 489 height 21
click at [18, 225] on div at bounding box center [19, 225] width 6 height 6
click at [16, 225] on div at bounding box center [19, 225] width 6 height 6
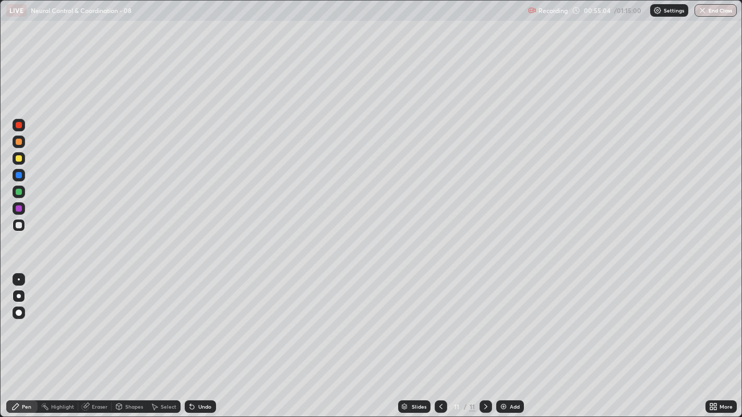
click at [18, 225] on div at bounding box center [19, 225] width 6 height 6
click at [18, 227] on div at bounding box center [19, 225] width 6 height 6
click at [204, 319] on div "Undo" at bounding box center [200, 407] width 31 height 13
click at [205, 319] on div "Undo" at bounding box center [204, 406] width 13 height 5
click at [19, 226] on div at bounding box center [19, 225] width 6 height 6
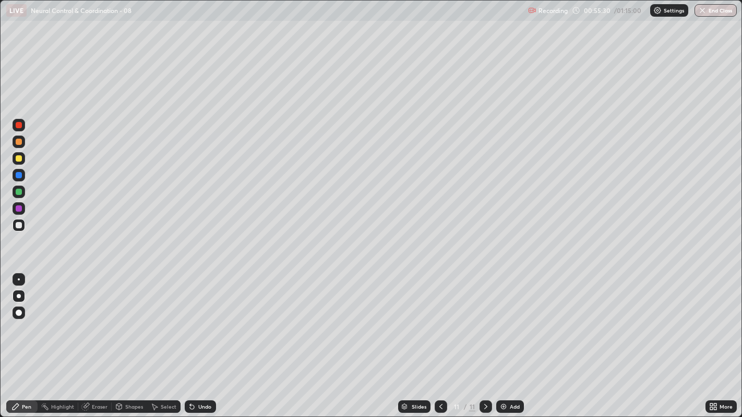
click at [19, 225] on div at bounding box center [19, 225] width 6 height 6
click at [20, 227] on div at bounding box center [19, 225] width 6 height 6
click at [21, 227] on div at bounding box center [19, 225] width 13 height 13
click at [19, 226] on div at bounding box center [19, 225] width 6 height 6
click at [204, 319] on div "Undo" at bounding box center [204, 406] width 13 height 5
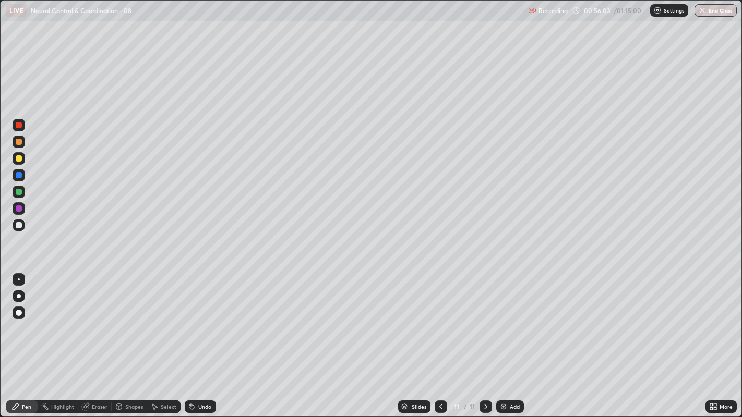
click at [25, 224] on div at bounding box center [19, 225] width 13 height 13
click at [18, 225] on div at bounding box center [19, 225] width 6 height 6
click at [16, 226] on div at bounding box center [19, 225] width 6 height 6
click at [20, 227] on div at bounding box center [19, 225] width 6 height 6
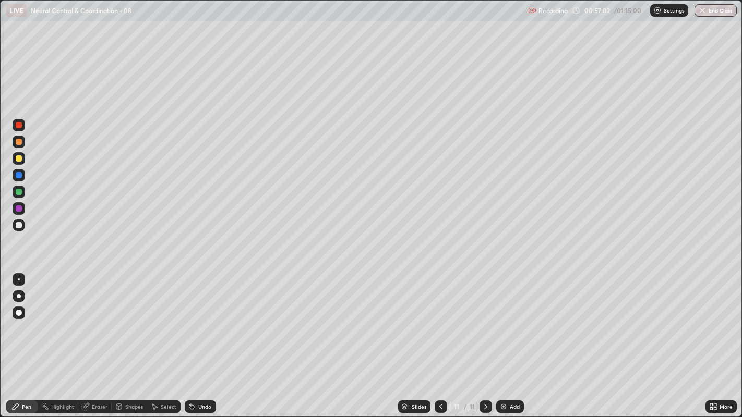
click at [19, 226] on div at bounding box center [19, 225] width 6 height 6
click at [19, 224] on div at bounding box center [19, 225] width 6 height 6
click at [206, 319] on div "Undo" at bounding box center [200, 407] width 31 height 13
click at [20, 226] on div at bounding box center [19, 225] width 6 height 6
click at [16, 224] on div at bounding box center [19, 225] width 6 height 6
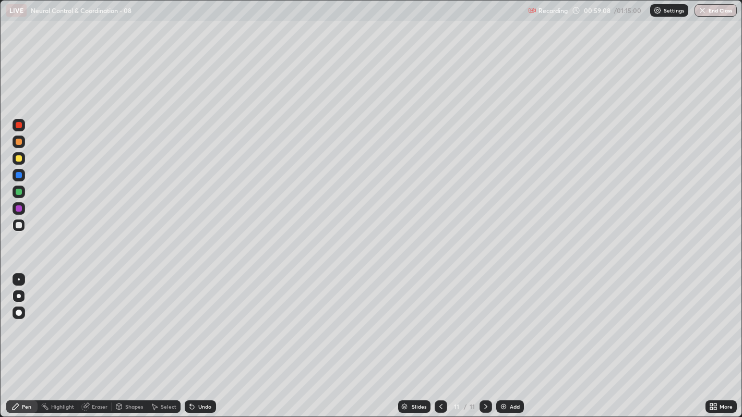
click at [17, 225] on div at bounding box center [19, 225] width 6 height 6
click at [482, 319] on icon at bounding box center [485, 407] width 8 height 8
click at [510, 319] on div "Add" at bounding box center [515, 406] width 10 height 5
click at [18, 226] on div at bounding box center [19, 225] width 6 height 6
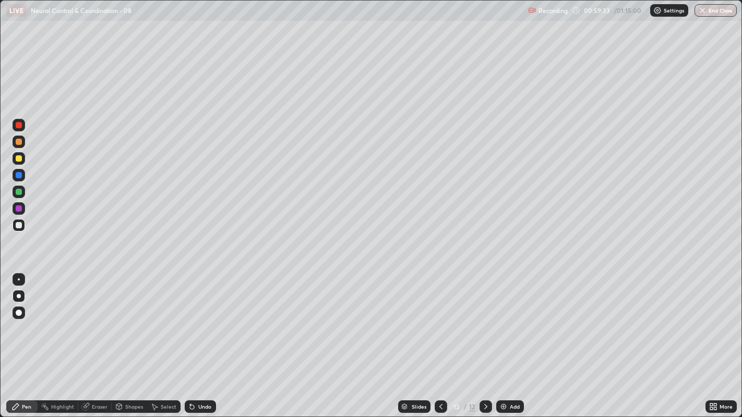
click at [18, 225] on div at bounding box center [19, 225] width 6 height 6
click at [17, 228] on div at bounding box center [19, 225] width 6 height 6
click at [17, 225] on div at bounding box center [19, 225] width 6 height 6
click at [18, 224] on div at bounding box center [19, 225] width 6 height 6
click at [25, 224] on div at bounding box center [19, 225] width 13 height 13
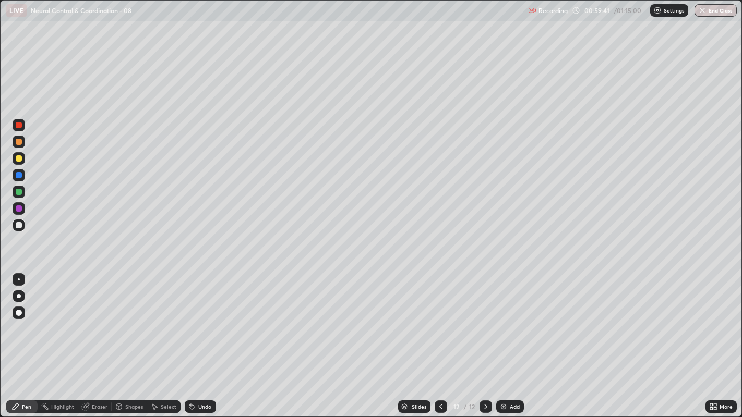
click at [16, 225] on div at bounding box center [19, 225] width 6 height 6
click at [21, 226] on div at bounding box center [19, 225] width 6 height 6
click at [17, 227] on div at bounding box center [19, 225] width 6 height 6
click at [18, 226] on div at bounding box center [19, 225] width 6 height 6
click at [21, 225] on div at bounding box center [19, 225] width 6 height 6
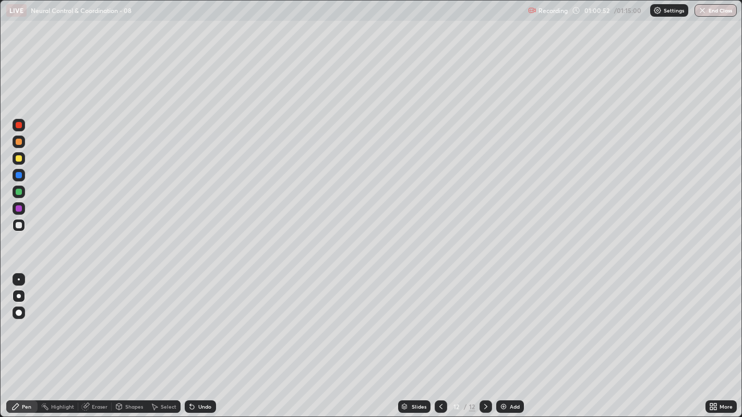
click at [18, 227] on div at bounding box center [19, 225] width 6 height 6
click at [483, 319] on icon at bounding box center [485, 407] width 8 height 8
click at [505, 319] on img at bounding box center [503, 407] width 8 height 8
click at [18, 226] on div at bounding box center [19, 225] width 6 height 6
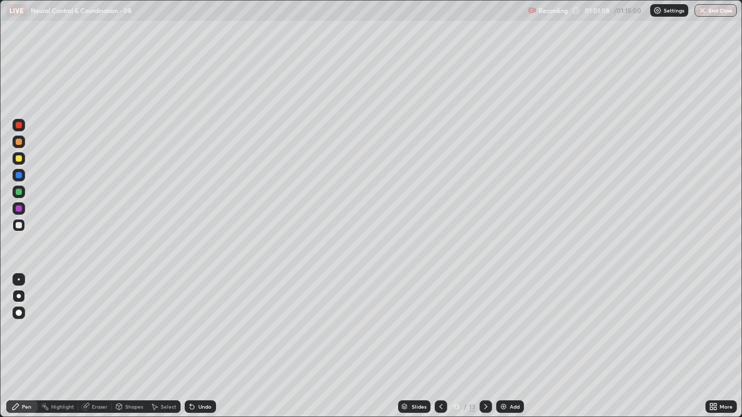
click at [19, 225] on div at bounding box center [19, 225] width 6 height 6
click at [17, 223] on div at bounding box center [19, 225] width 6 height 6
click at [18, 224] on div at bounding box center [19, 225] width 6 height 6
click at [17, 225] on div at bounding box center [19, 225] width 6 height 6
click at [14, 231] on div at bounding box center [19, 225] width 13 height 13
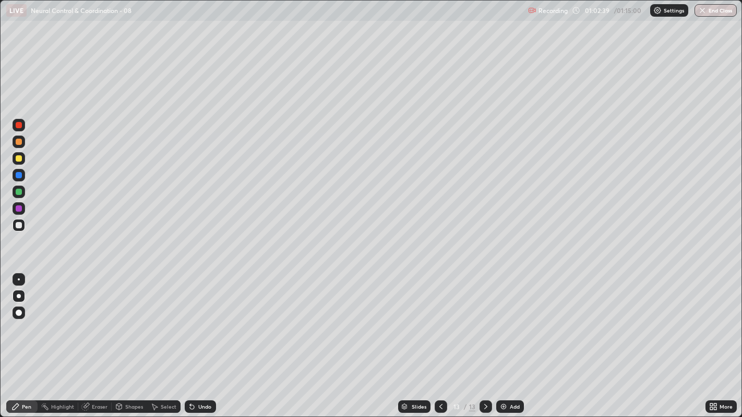
click at [20, 230] on div at bounding box center [19, 225] width 13 height 13
click at [210, 319] on div "Undo" at bounding box center [200, 407] width 31 height 13
click at [209, 319] on div "Undo" at bounding box center [204, 406] width 13 height 5
click at [19, 225] on div at bounding box center [19, 225] width 6 height 6
click at [20, 224] on div at bounding box center [19, 225] width 6 height 6
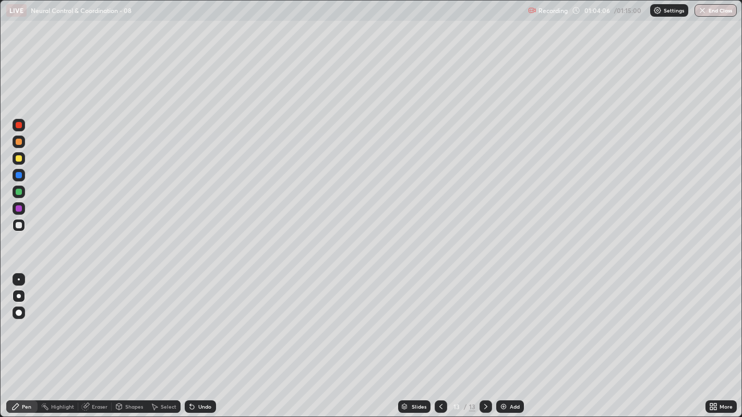
click at [15, 225] on div at bounding box center [19, 225] width 13 height 13
click at [19, 141] on div at bounding box center [19, 142] width 6 height 6
click at [16, 223] on div at bounding box center [19, 225] width 6 height 6
click at [16, 230] on div at bounding box center [19, 225] width 13 height 13
click at [713, 319] on icon at bounding box center [714, 405] width 3 height 3
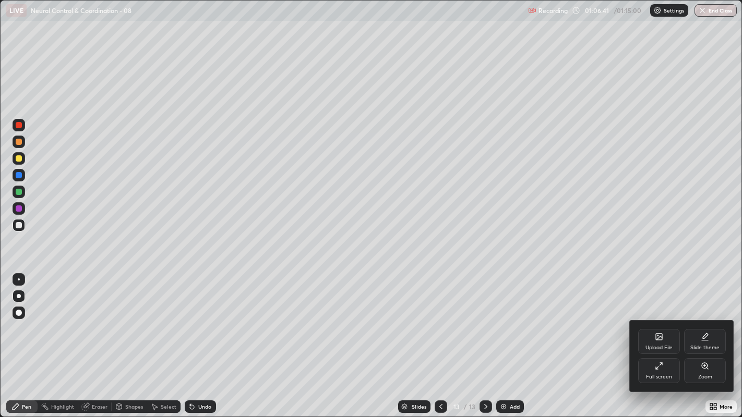
click at [656, 319] on icon at bounding box center [658, 366] width 8 height 8
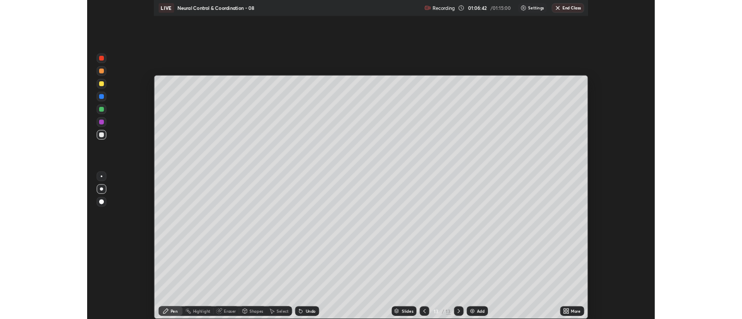
scroll to position [51831, 51409]
